Goal: Check status: Check status

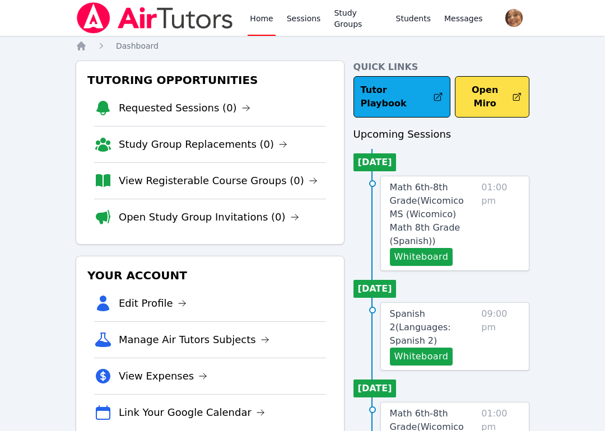
click at [435, 257] on button "Whiteboard" at bounding box center [421, 257] width 63 height 18
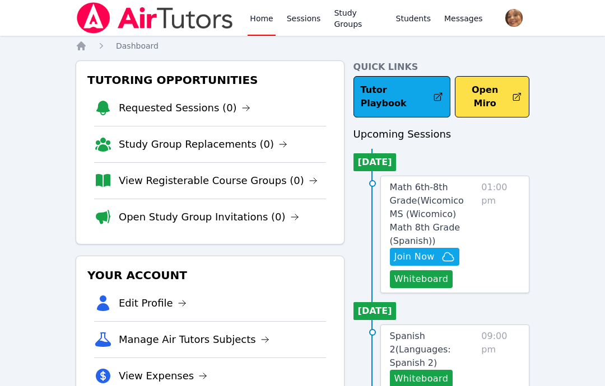
click at [244, 212] on link "Open Study Group Invitations (0)" at bounding box center [209, 217] width 180 height 16
click at [137, 214] on link "Open Study Group Invitations (0)" at bounding box center [209, 217] width 180 height 16
